Goal: Task Accomplishment & Management: Complete application form

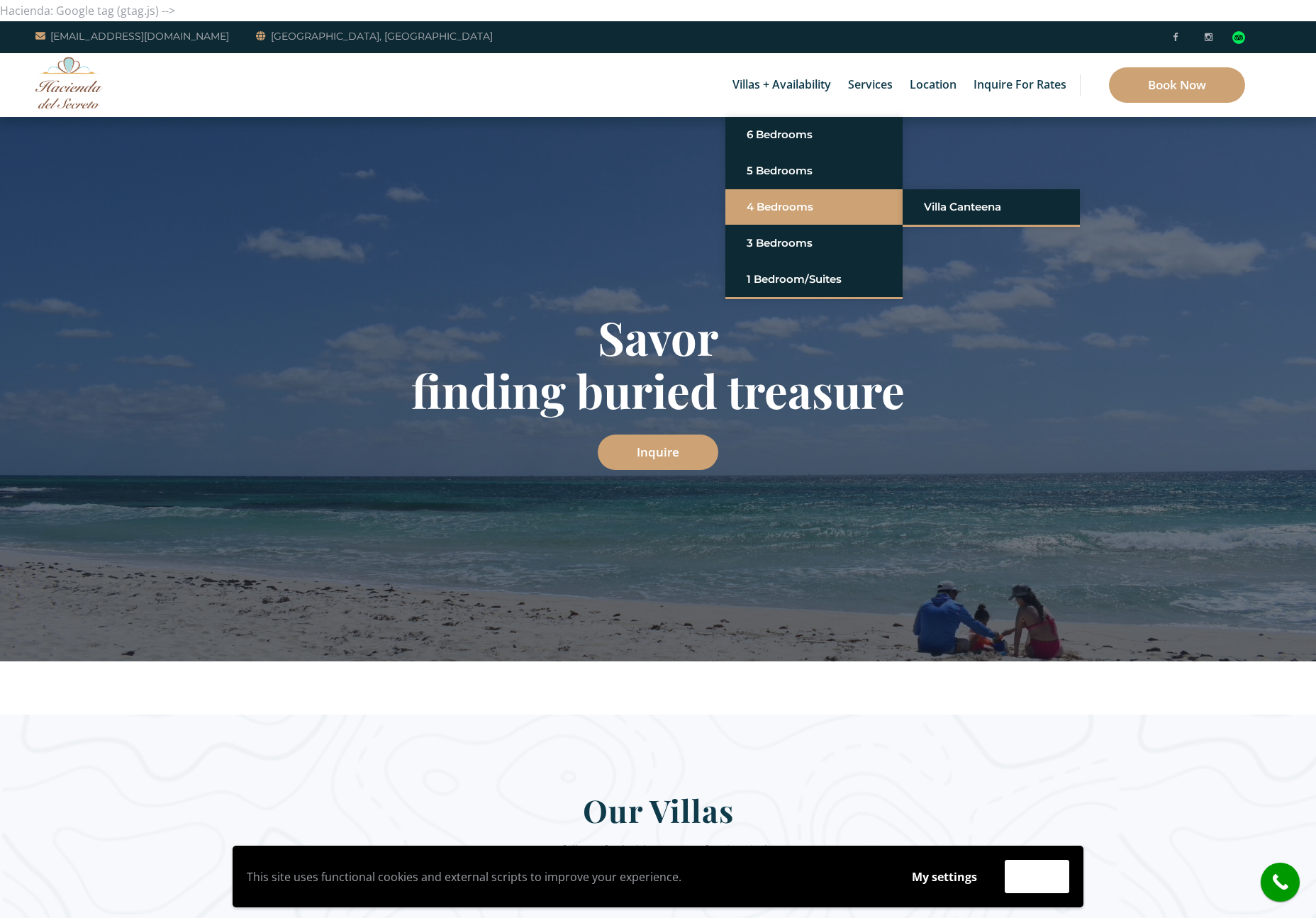
click at [775, 201] on link "4 Bedrooms" at bounding box center [814, 206] width 135 height 25
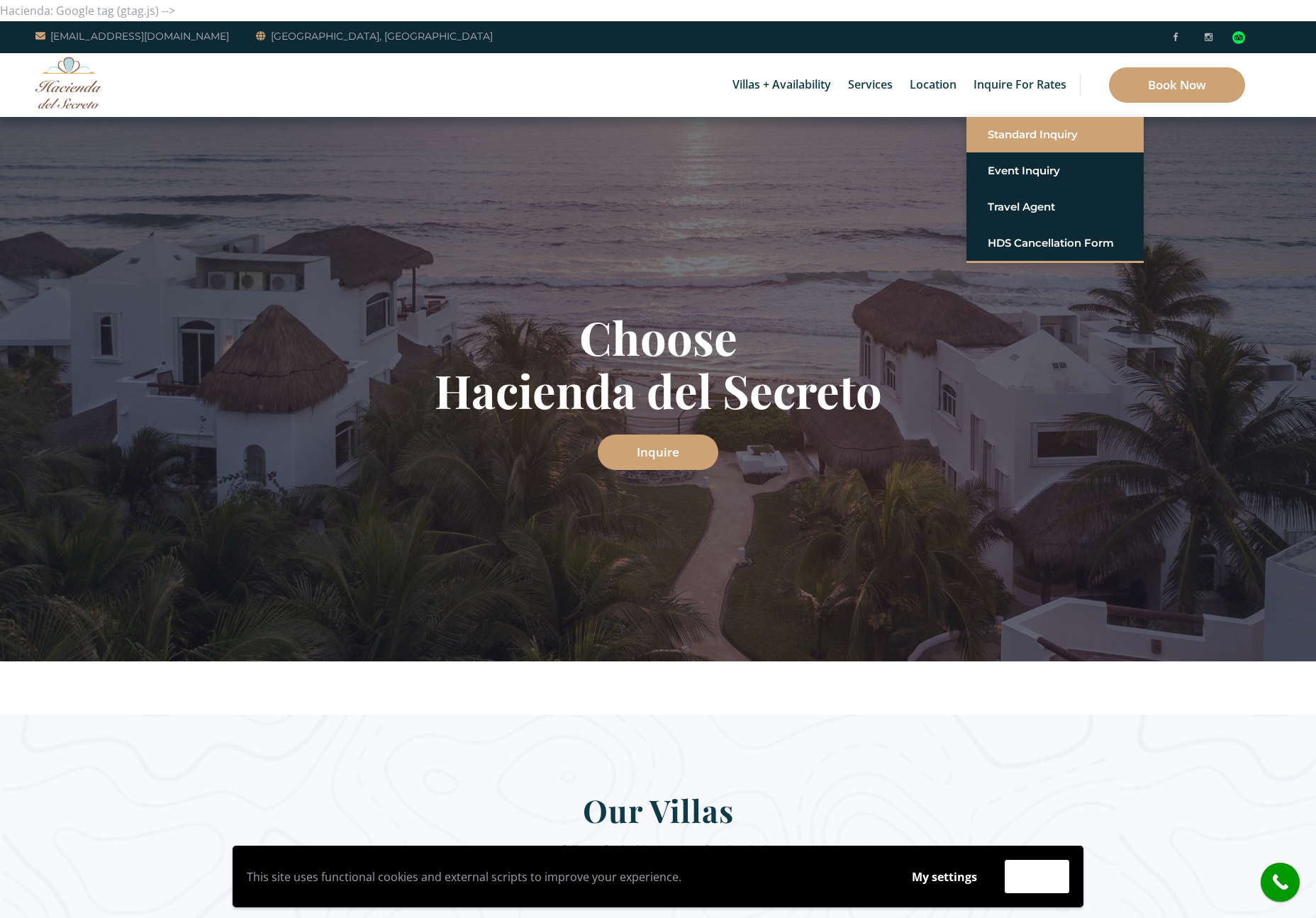
click at [1045, 132] on link "Standard Inquiry" at bounding box center [1055, 134] width 135 height 25
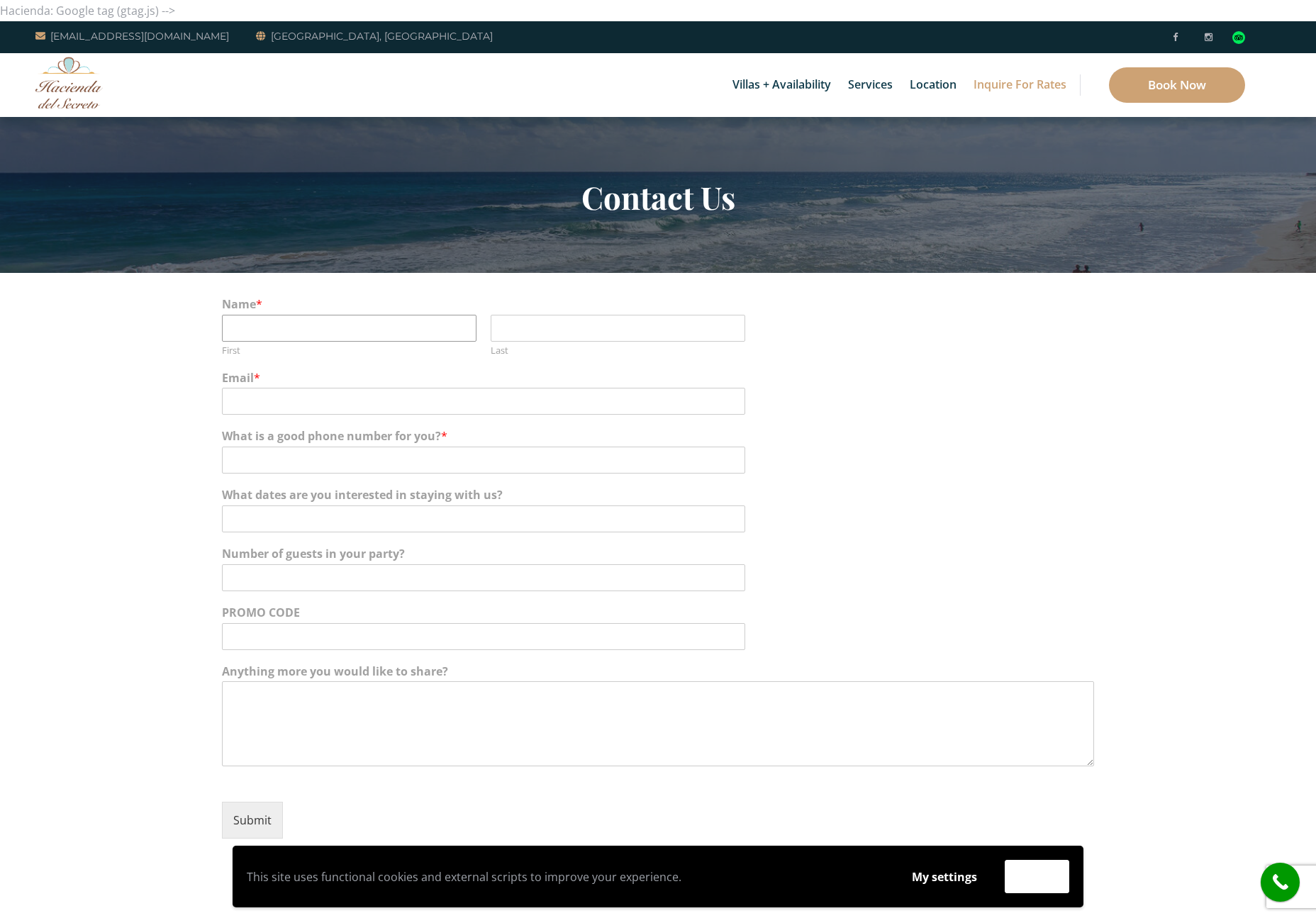
click at [262, 323] on input "First" at bounding box center [349, 327] width 255 height 27
type input "Jared"
click at [530, 334] on input "Last" at bounding box center [618, 327] width 255 height 27
type input "Rose"
click at [373, 399] on input "Email *" at bounding box center [483, 401] width 523 height 27
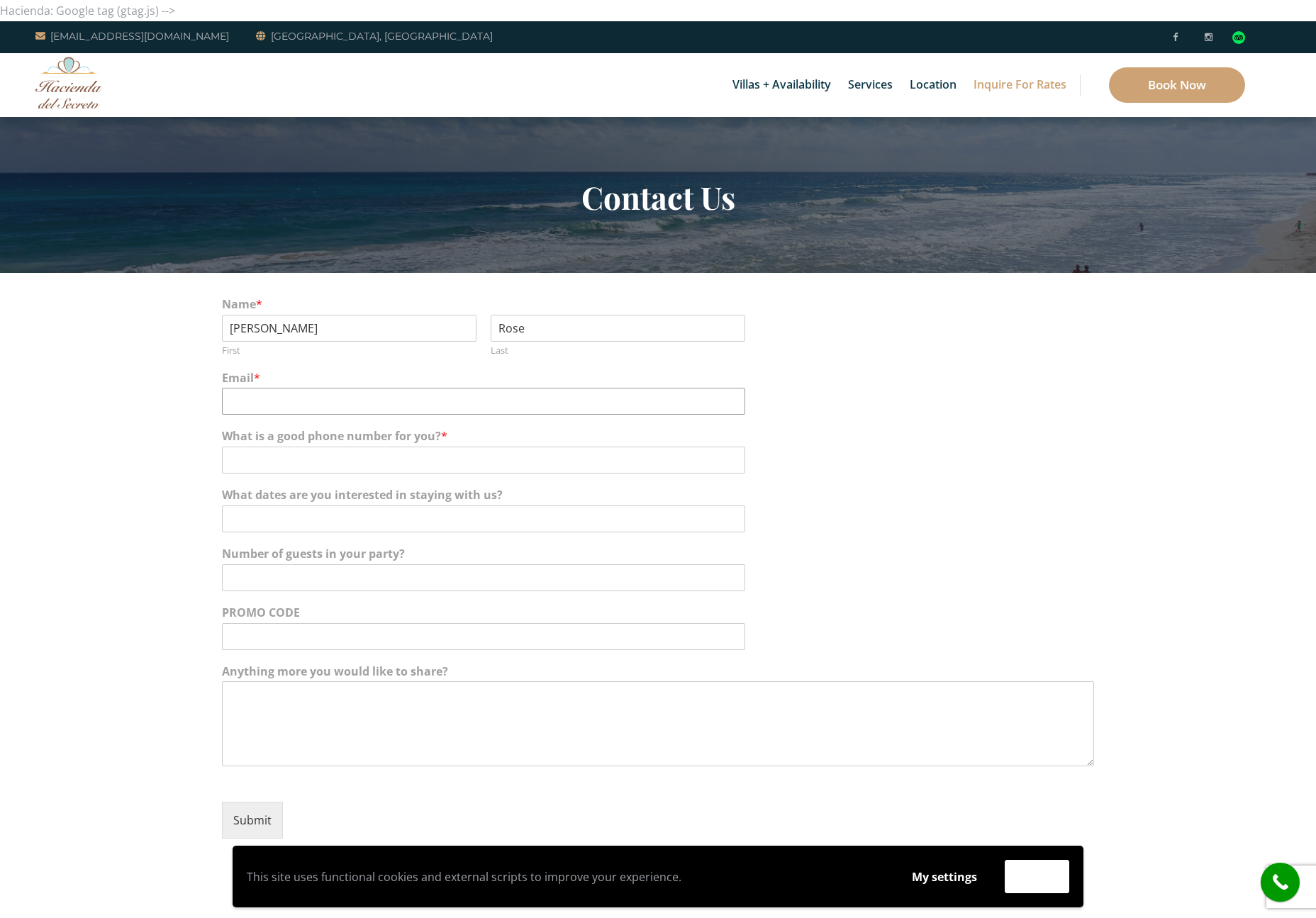
type input "jared@roselawkc.com"
type input "3166402478"
click at [366, 517] on input "What dates are you interested in staying with us?" at bounding box center [483, 519] width 523 height 27
type input "December 26-30, 2025"
click at [344, 572] on input "Number of guests in your party?" at bounding box center [483, 577] width 523 height 27
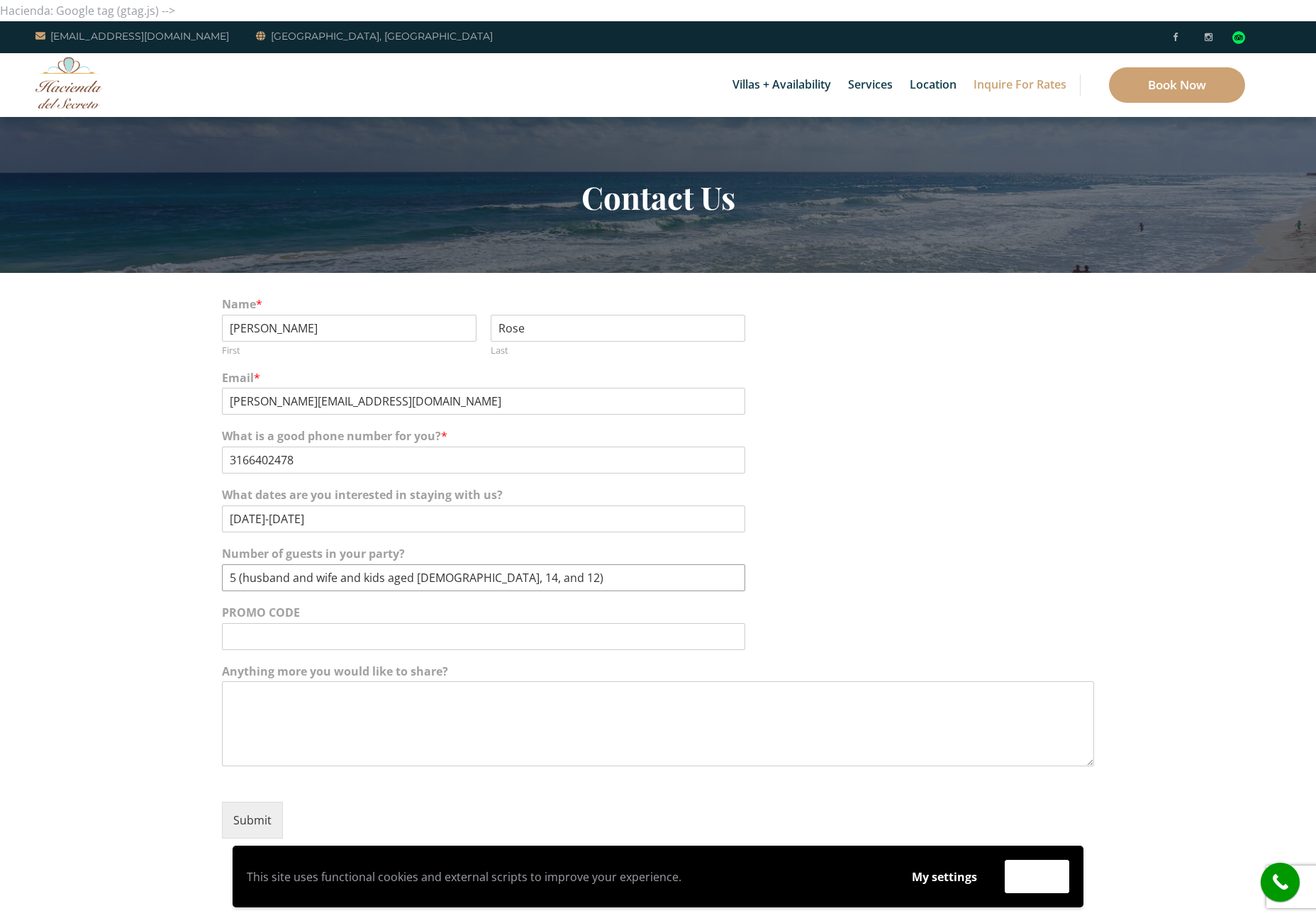
type input "5 (husband and wife and kids aged 18, 14, and 12)"
click at [354, 712] on textarea "Anything more you would like to share?" at bounding box center [658, 724] width 872 height 85
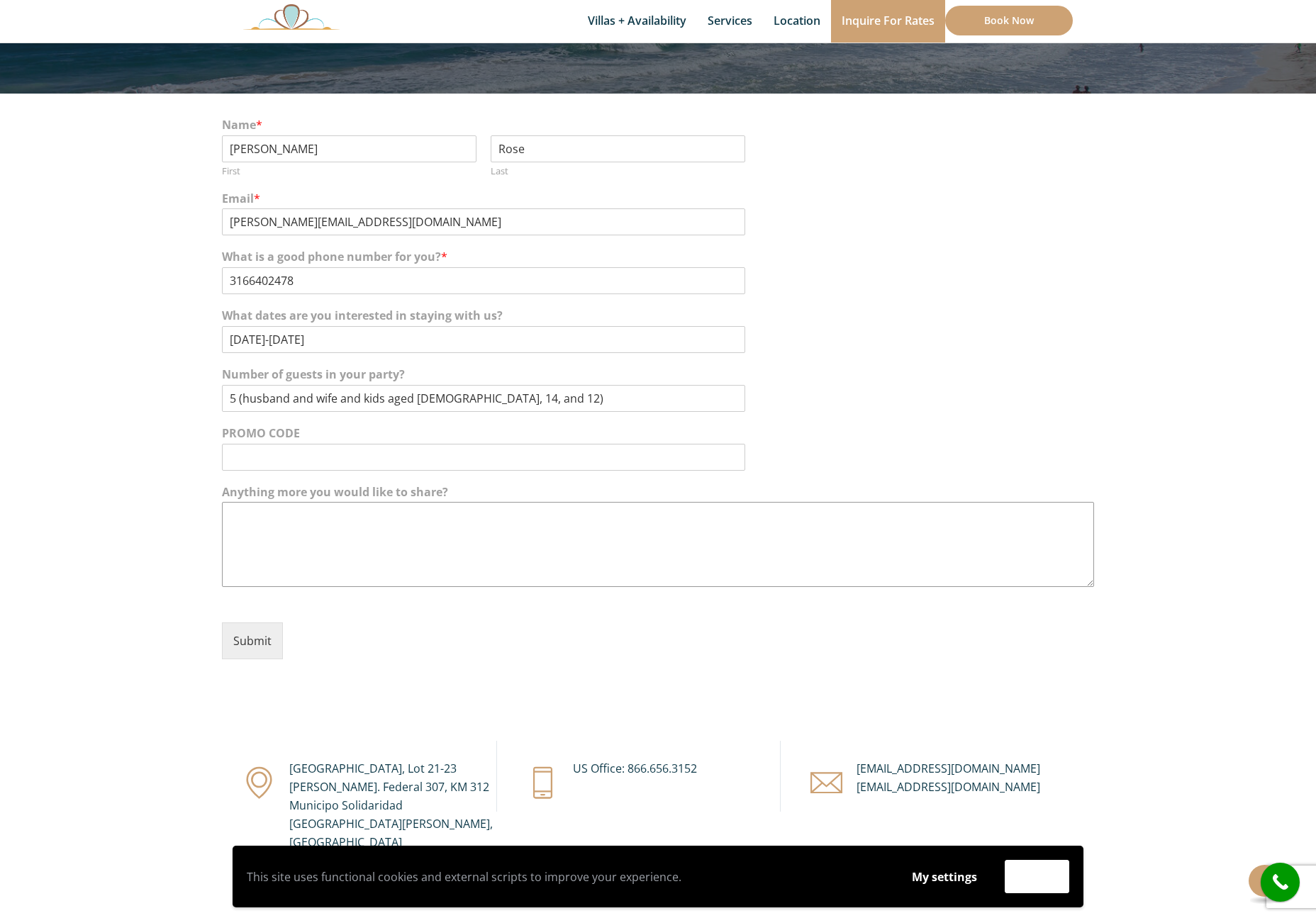
scroll to position [181, 0]
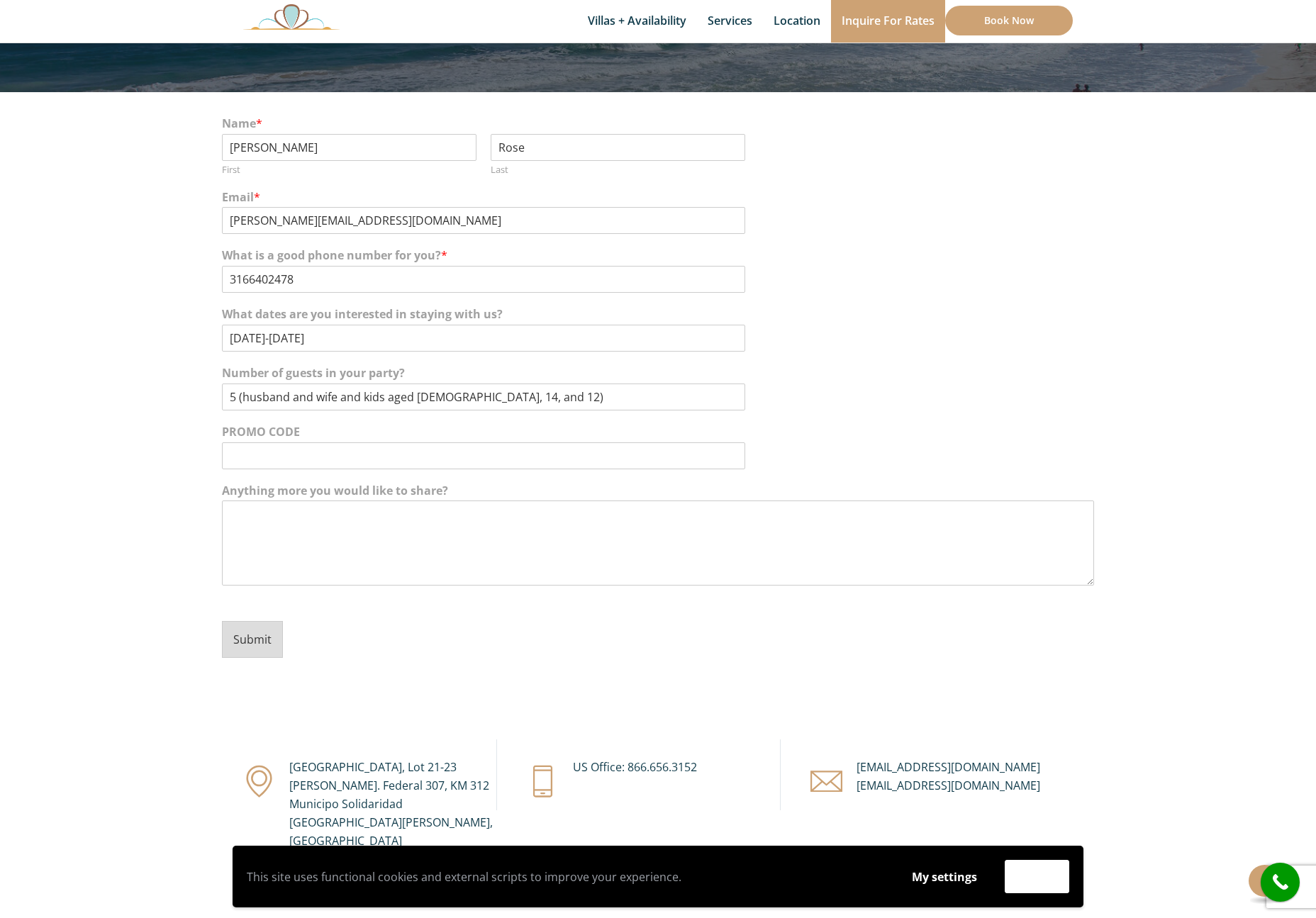
click at [261, 627] on button "Submit" at bounding box center [252, 639] width 61 height 37
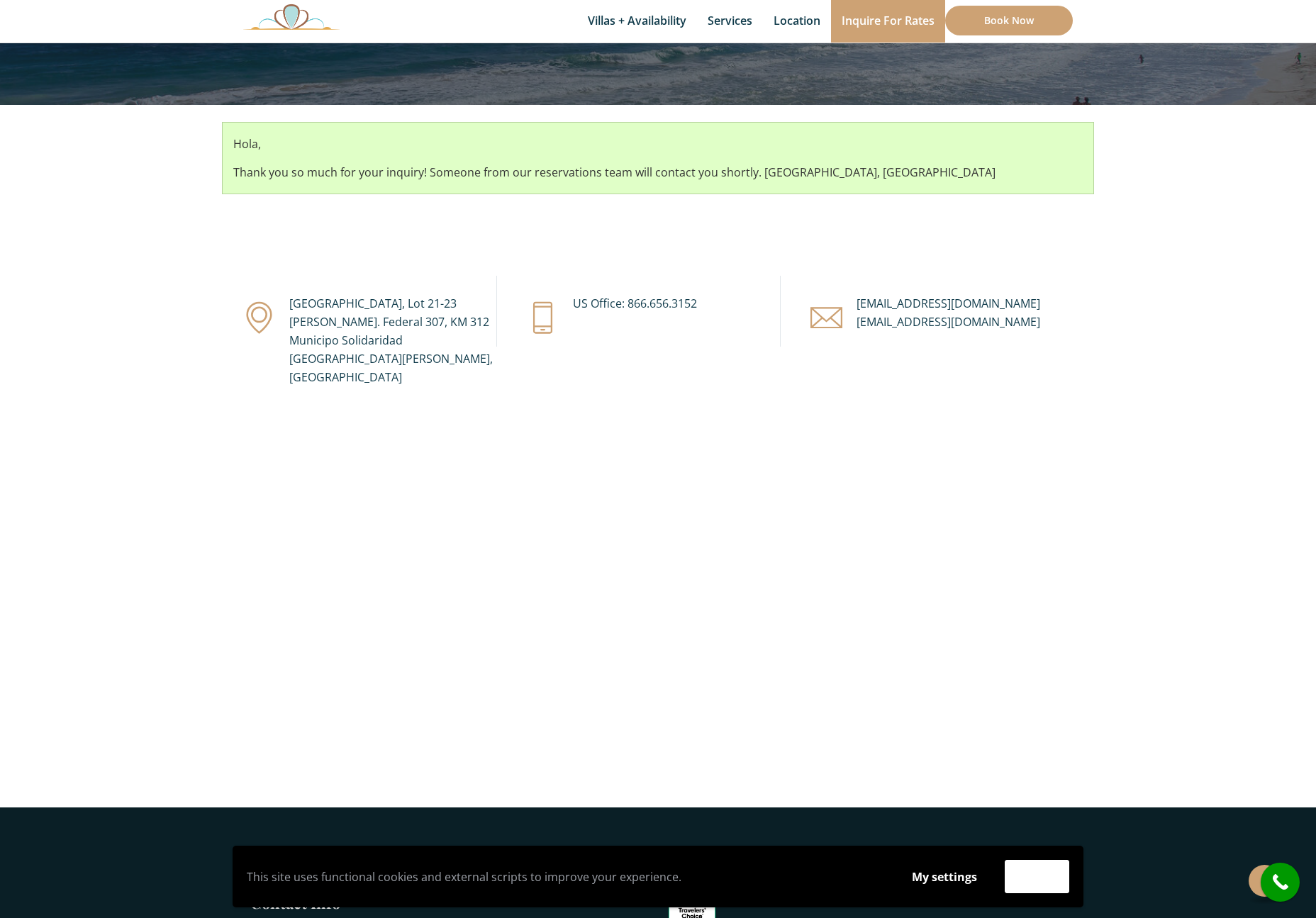
scroll to position [168, 0]
